Goal: Task Accomplishment & Management: Manage account settings

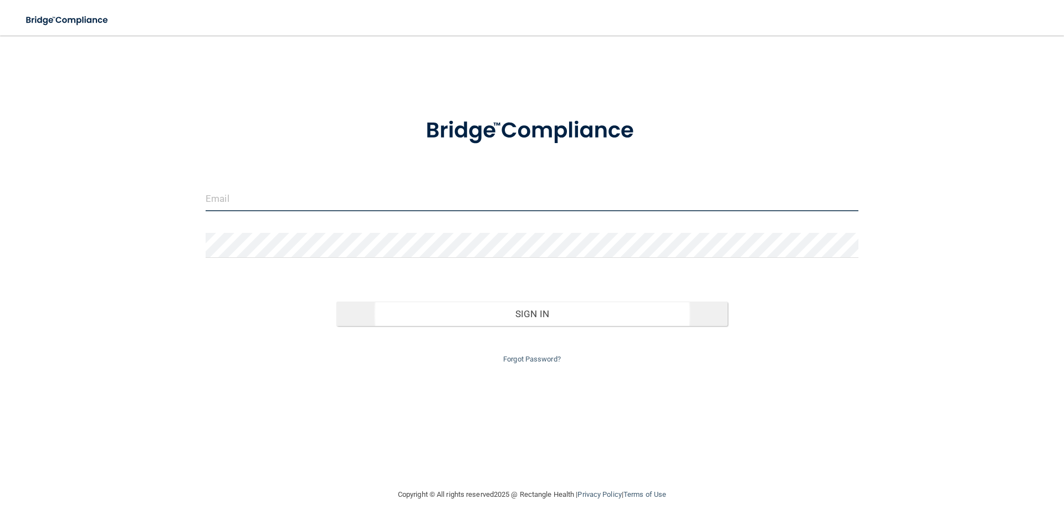
type input "[EMAIL_ADDRESS][DOMAIN_NAME]"
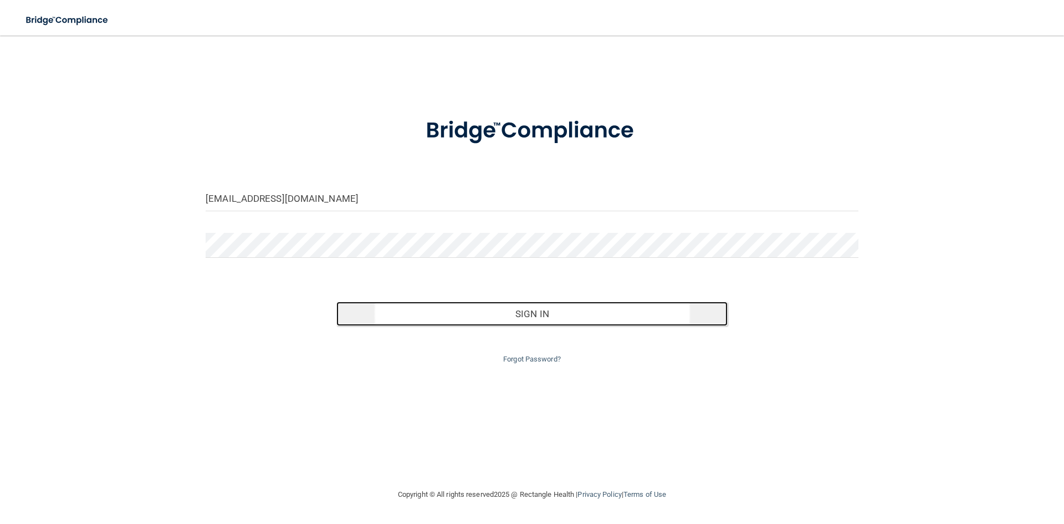
click at [547, 316] on button "Sign In" at bounding box center [532, 314] width 392 height 24
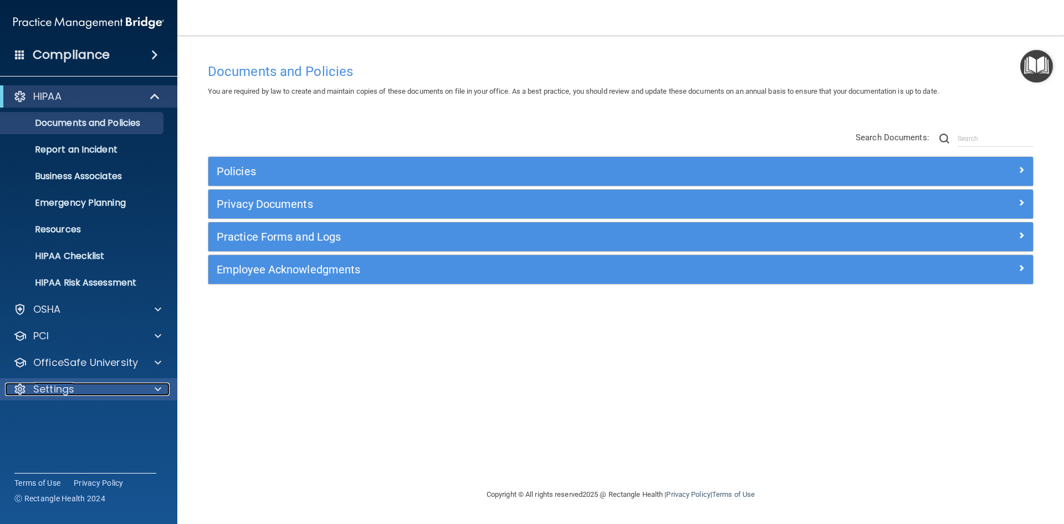
click at [93, 391] on div "Settings" at bounding box center [73, 388] width 137 height 13
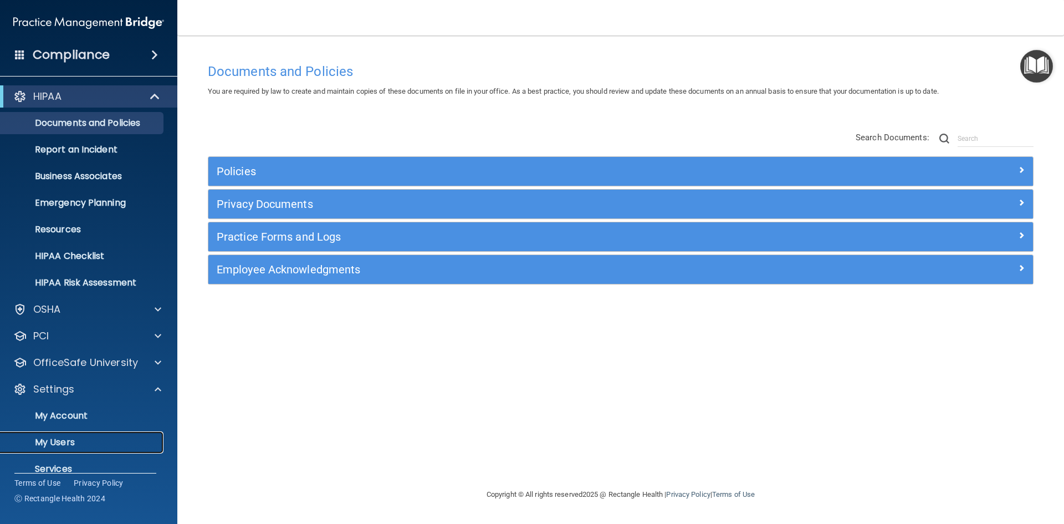
click at [69, 440] on p "My Users" at bounding box center [82, 442] width 151 height 11
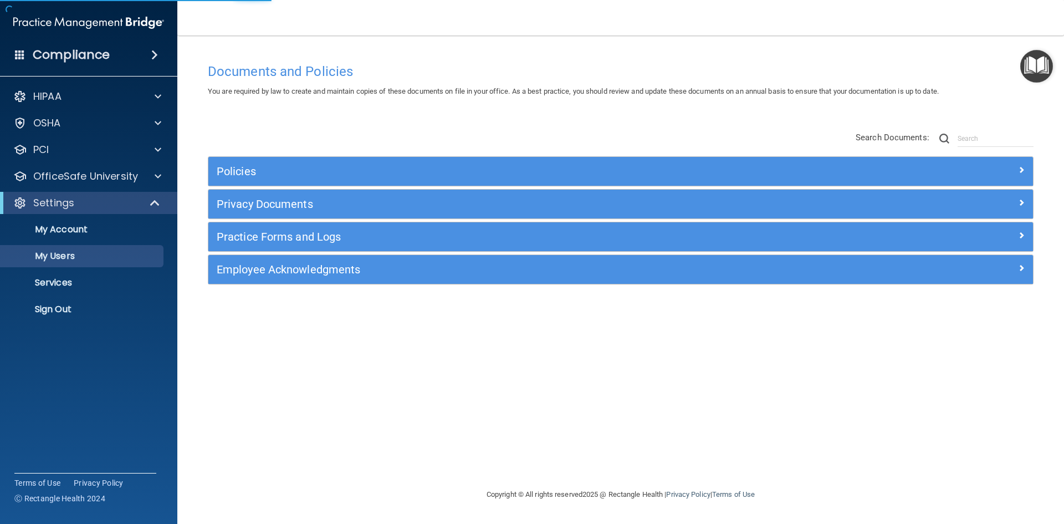
select select "20"
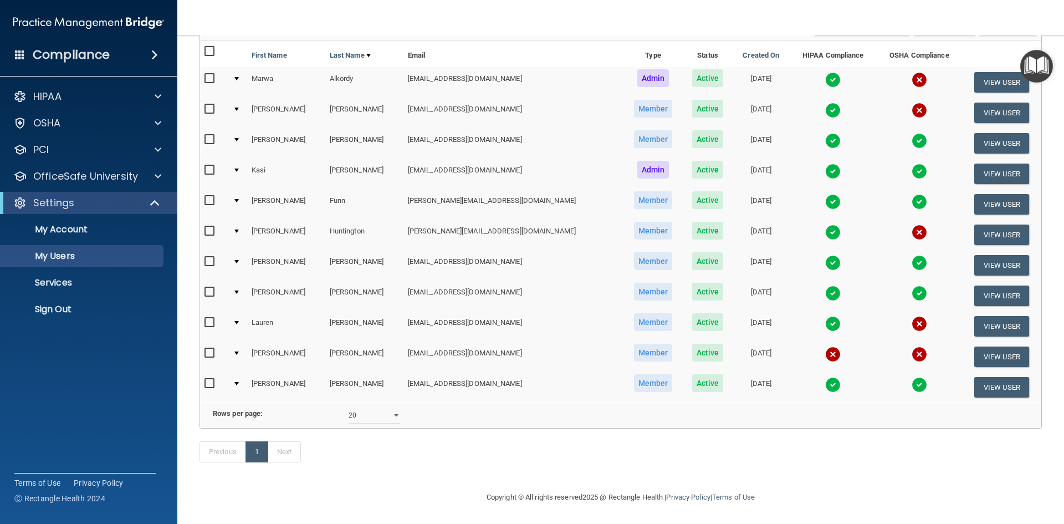
scroll to position [119, 0]
click at [979, 255] on button "View User" at bounding box center [1001, 265] width 55 height 21
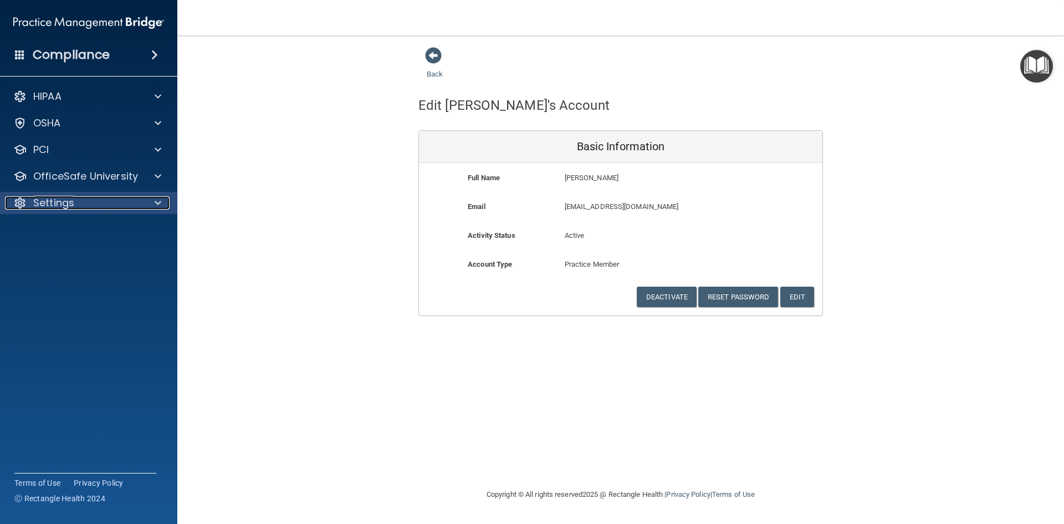
click at [48, 200] on p "Settings" at bounding box center [53, 202] width 41 height 13
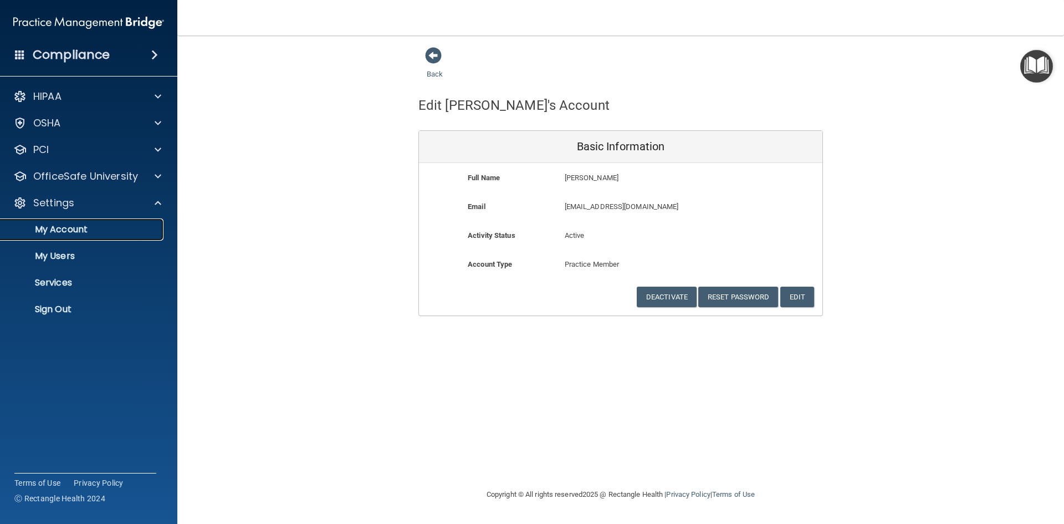
click at [50, 231] on p "My Account" at bounding box center [82, 229] width 151 height 11
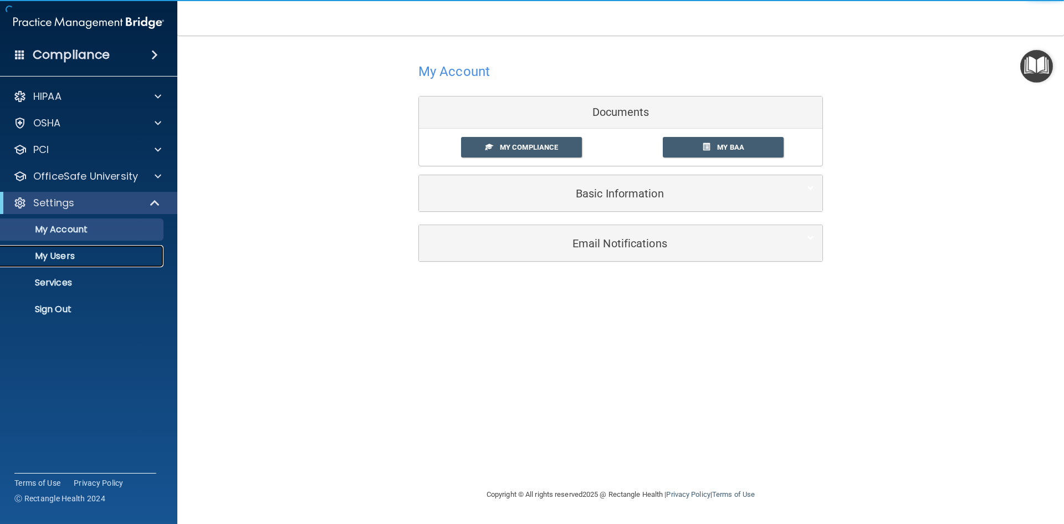
click at [51, 258] on p "My Users" at bounding box center [82, 256] width 151 height 11
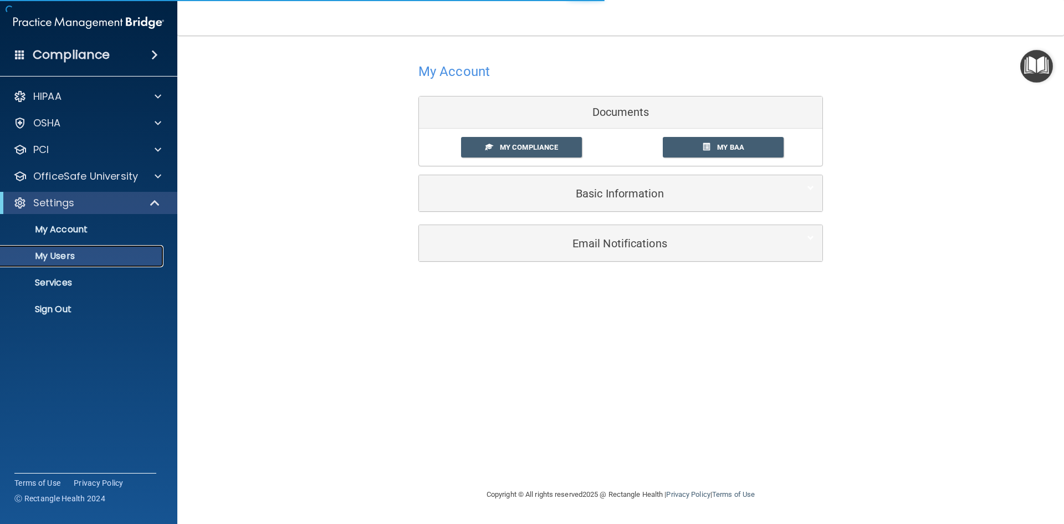
select select "20"
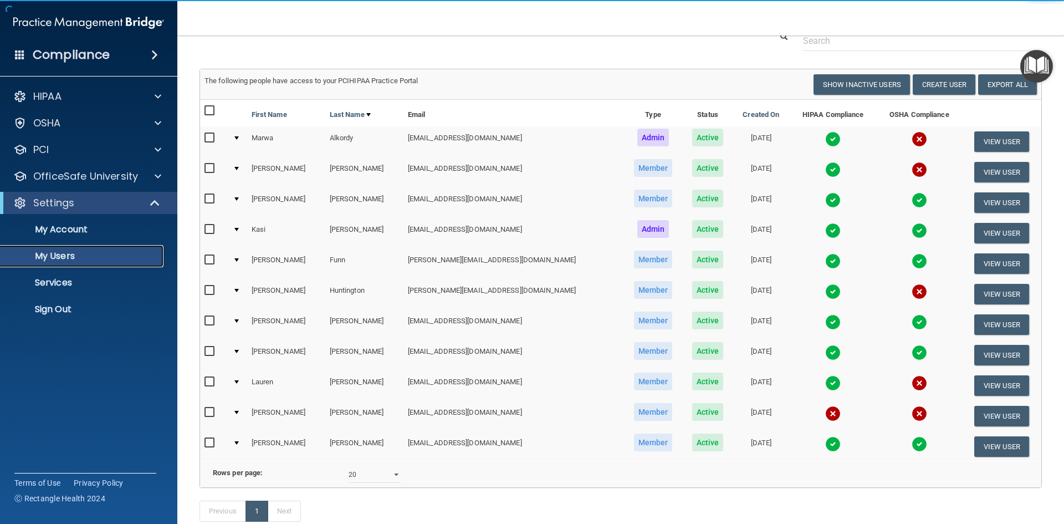
scroll to position [111, 0]
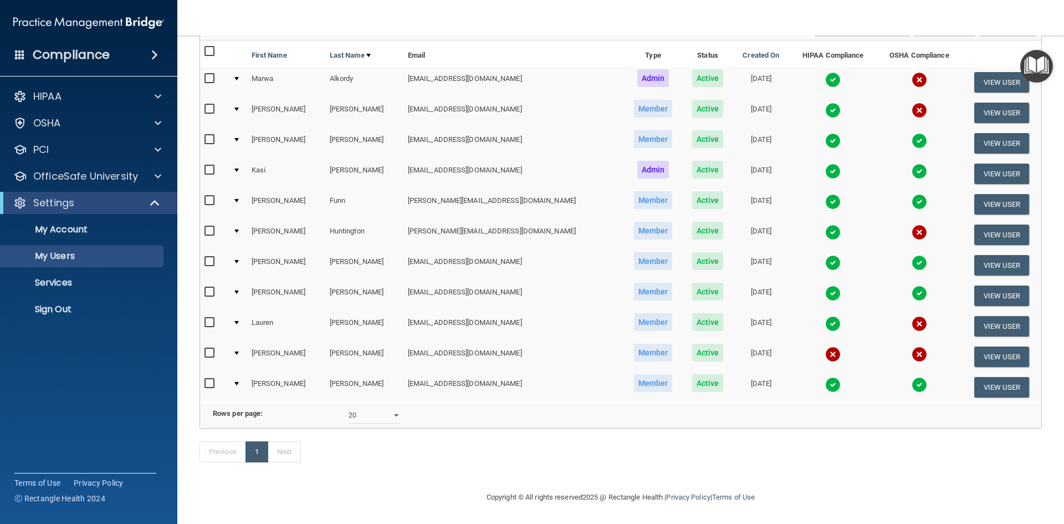
click at [210, 318] on input "checkbox" at bounding box center [211, 322] width 13 height 9
checkbox input "true"
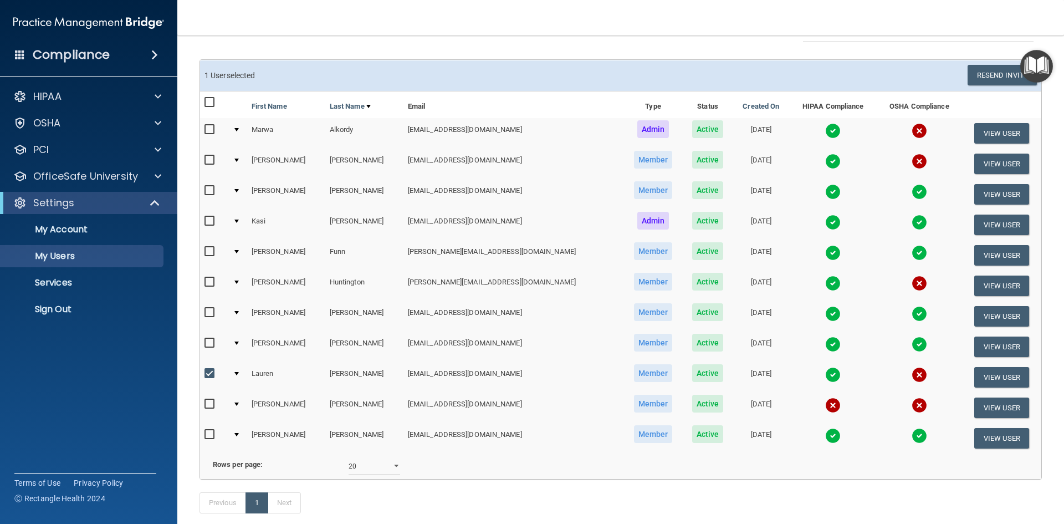
scroll to position [120, 0]
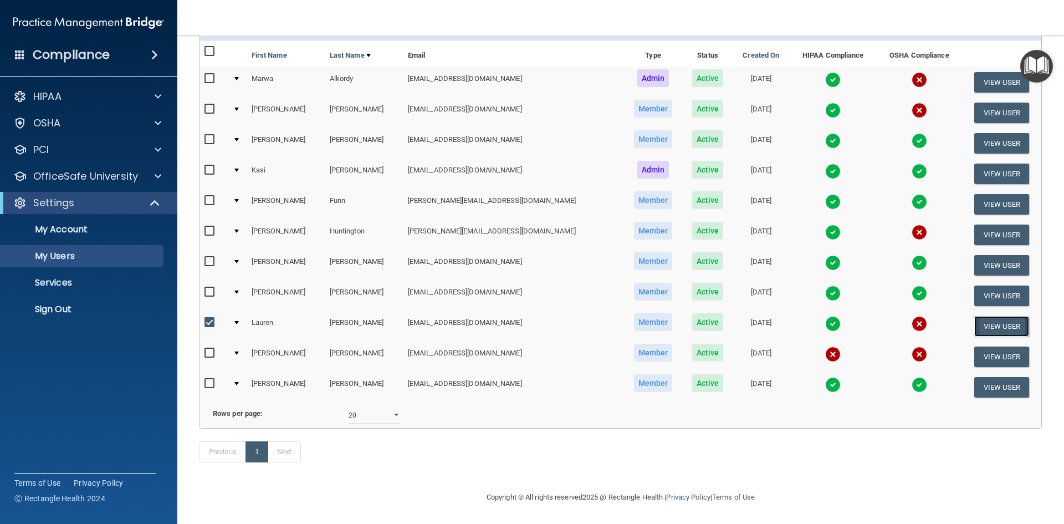
click at [985, 316] on button "View User" at bounding box center [1001, 326] width 55 height 21
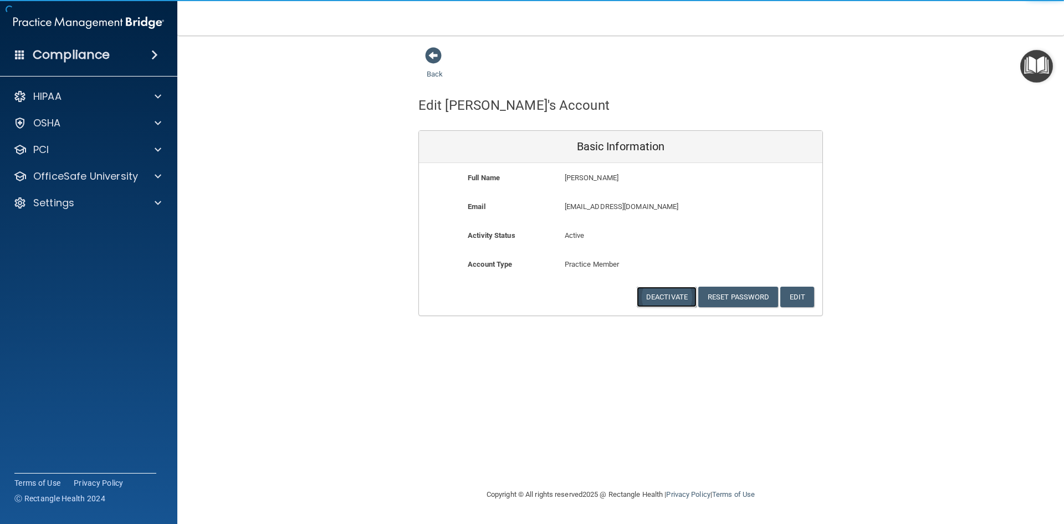
click at [671, 295] on button "Deactivate" at bounding box center [667, 297] width 60 height 21
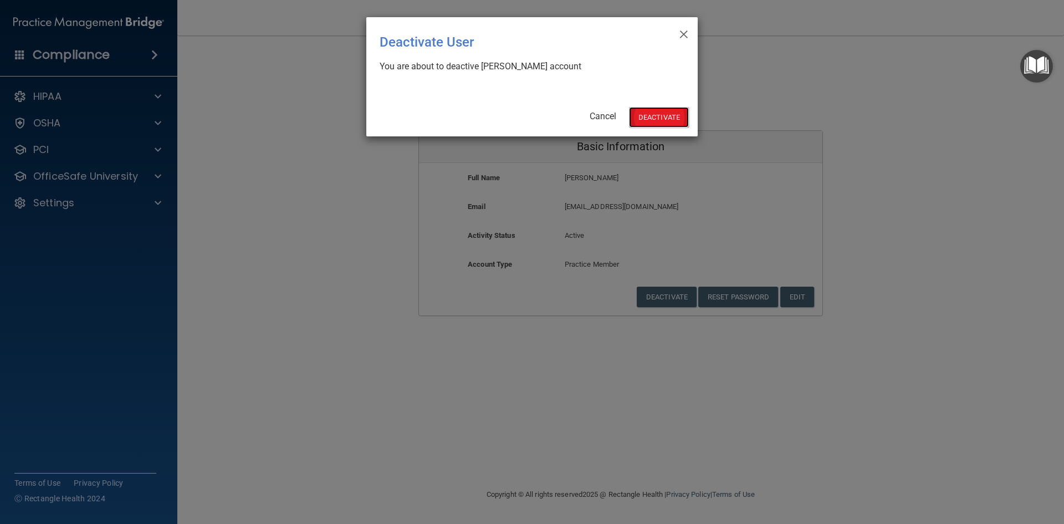
click at [660, 114] on button "Deactivate" at bounding box center [659, 117] width 60 height 21
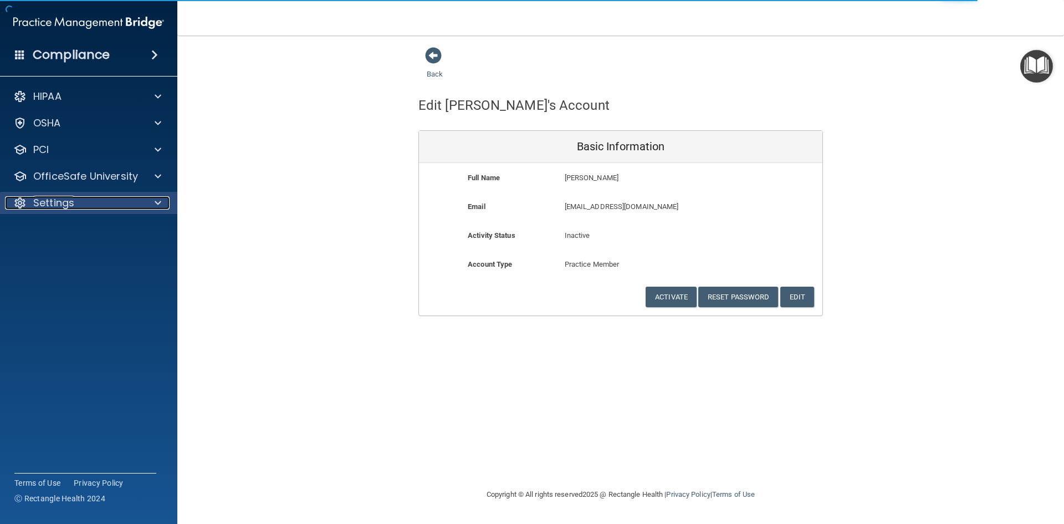
click at [61, 204] on p "Settings" at bounding box center [53, 202] width 41 height 13
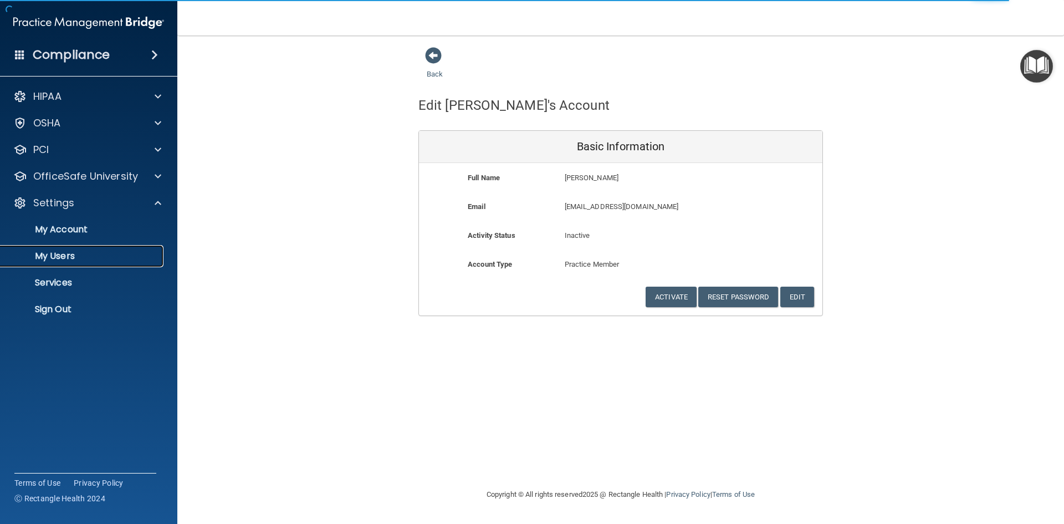
click at [53, 251] on p "My Users" at bounding box center [82, 256] width 151 height 11
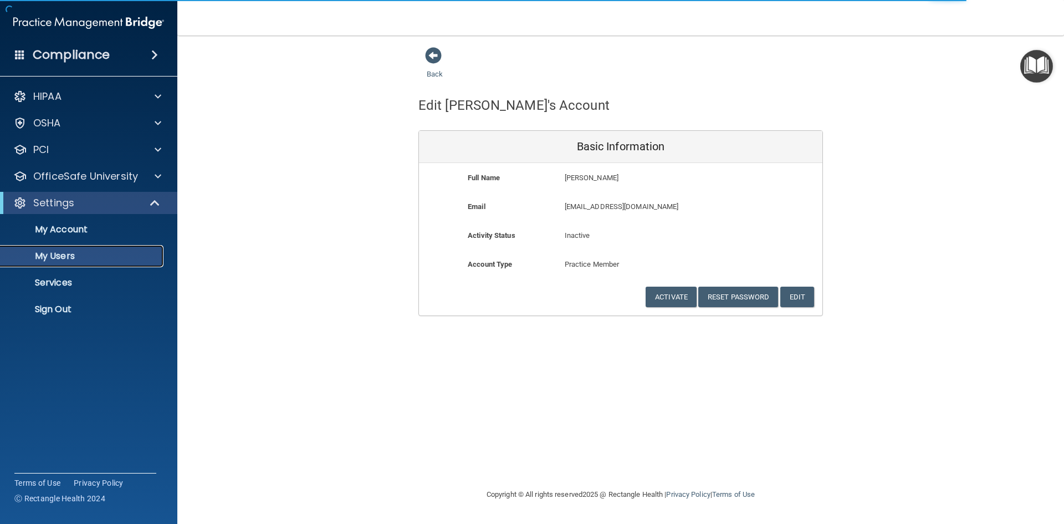
select select "20"
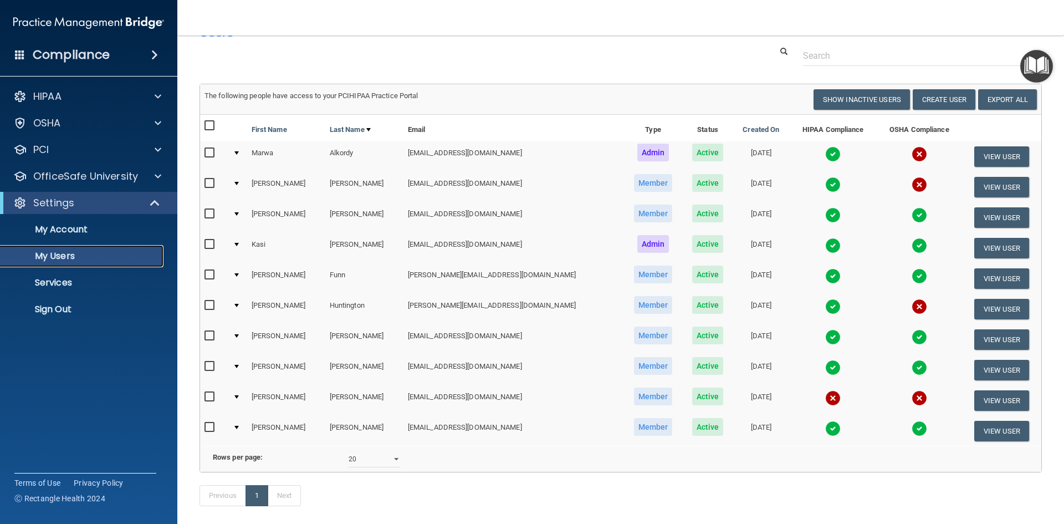
scroll to position [55, 0]
